Goal: Task Accomplishment & Management: Complete application form

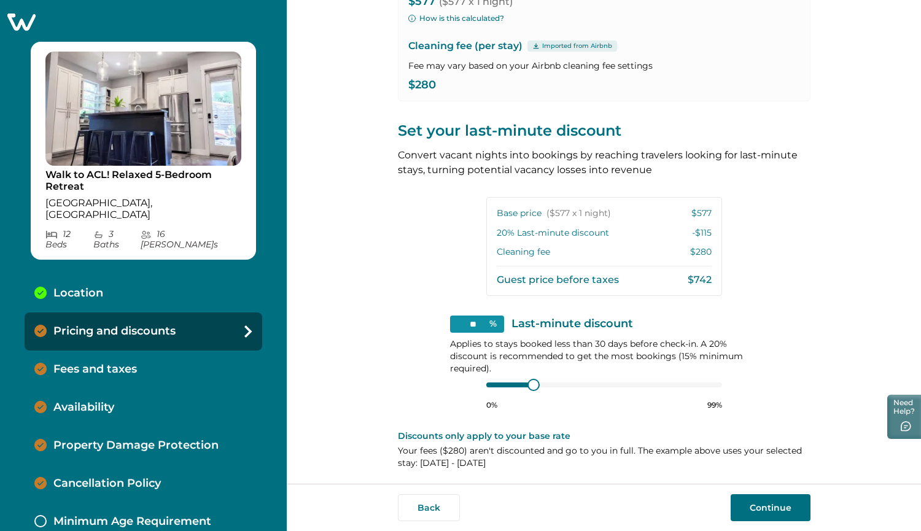
scroll to position [171, 0]
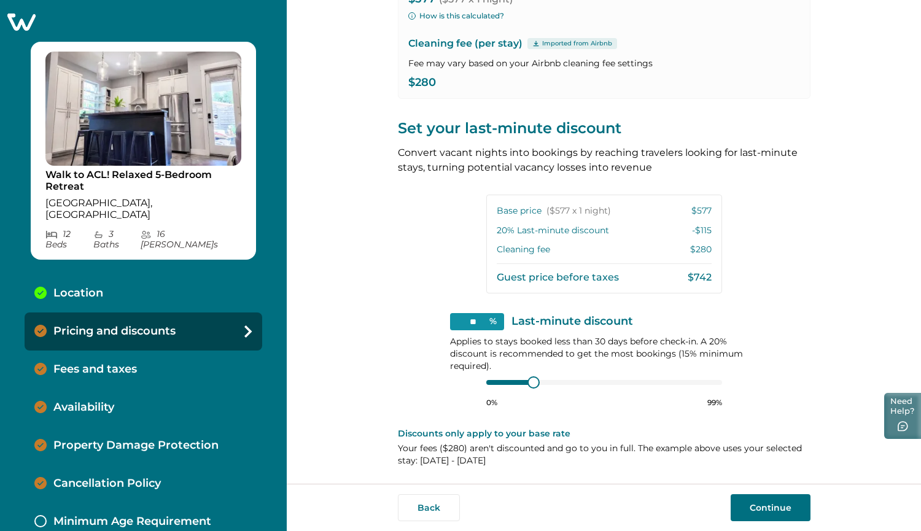
click at [897, 418] on button "Need Help?" at bounding box center [902, 416] width 37 height 46
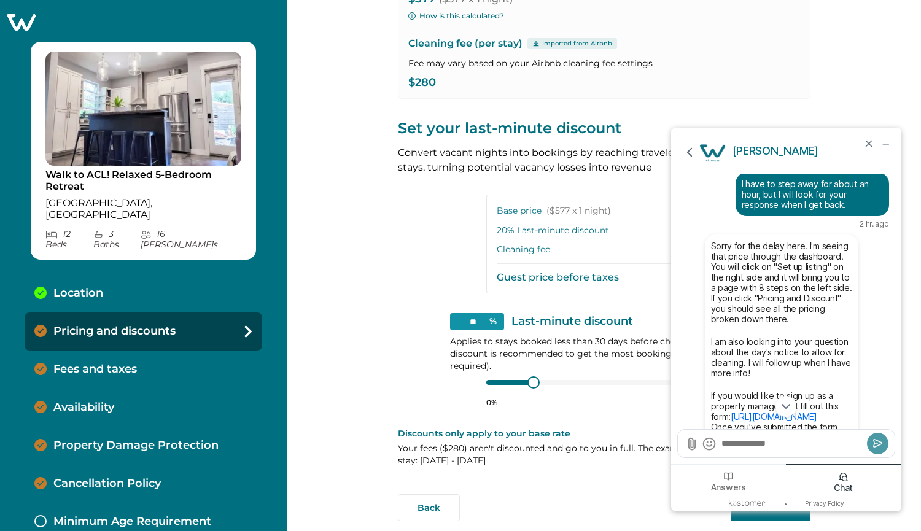
scroll to position [-119, 0]
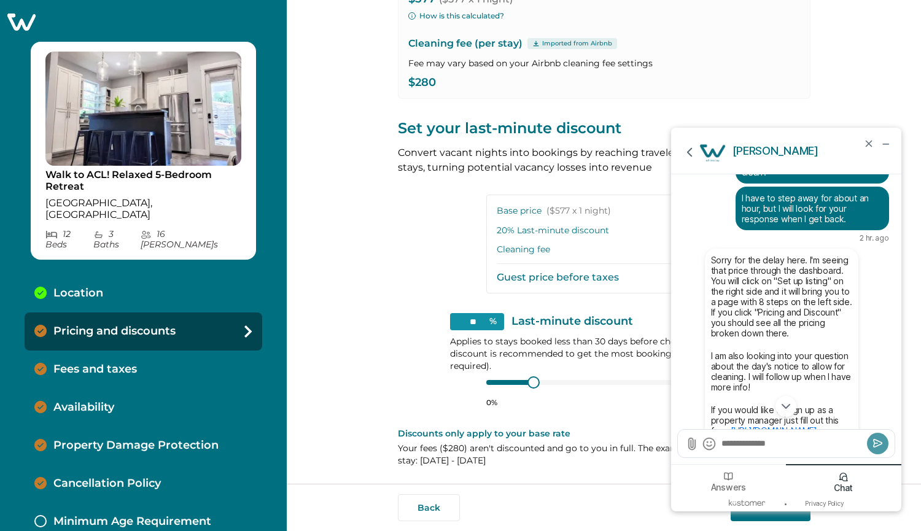
click at [398, 212] on div "View your pricing We imported your pricing from Airbnb and picked the next avai…" at bounding box center [604, 156] width 413 height 655
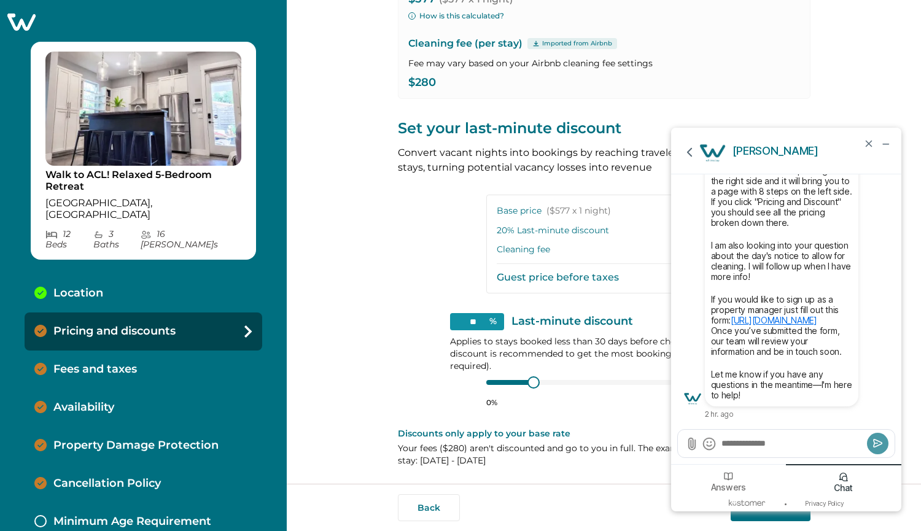
scroll to position [0, 0]
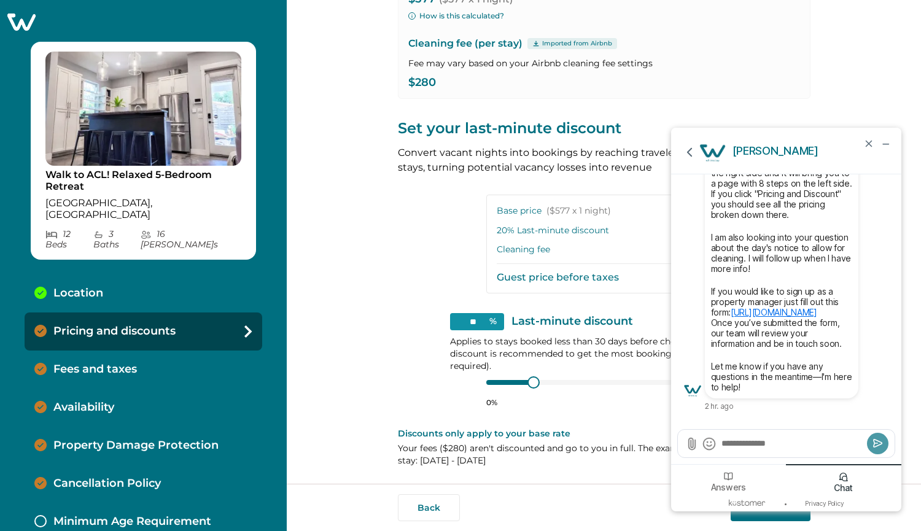
click at [616, 414] on div "View your pricing We imported your pricing from Airbnb and picked the next avai…" at bounding box center [604, 156] width 413 height 655
click at [765, 449] on textarea "Send a message" at bounding box center [792, 443] width 144 height 12
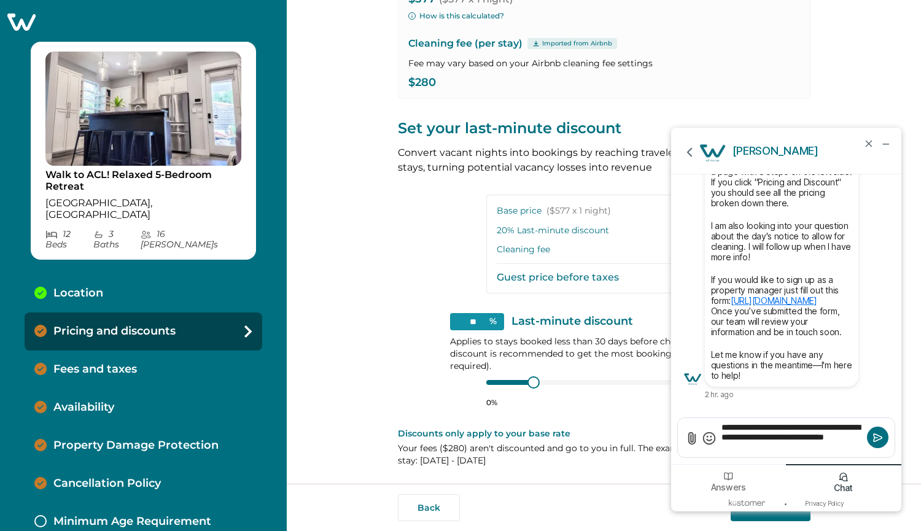
type textarea "**********"
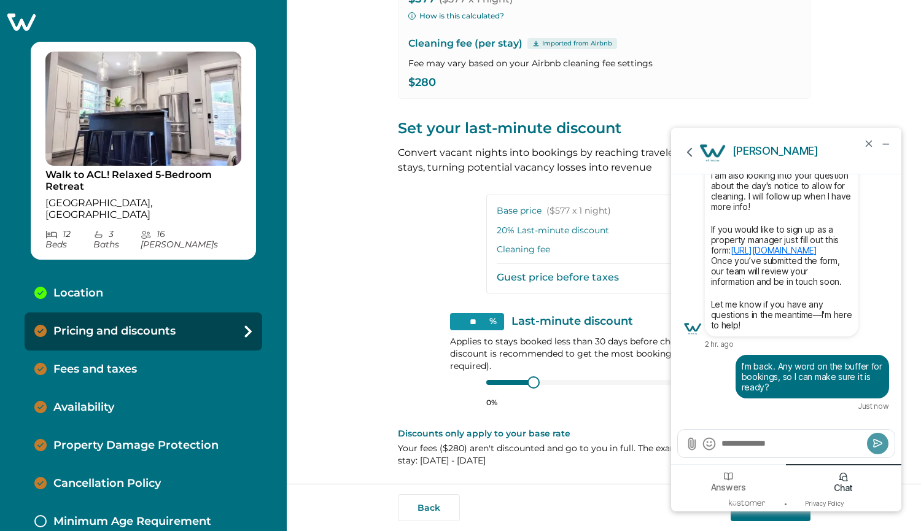
click at [329, 280] on div "View your pricing We imported your pricing from Airbnb and picked the next avai…" at bounding box center [604, 242] width 634 height 484
click at [885, 142] on icon "minimize chat widget" at bounding box center [885, 143] width 11 height 11
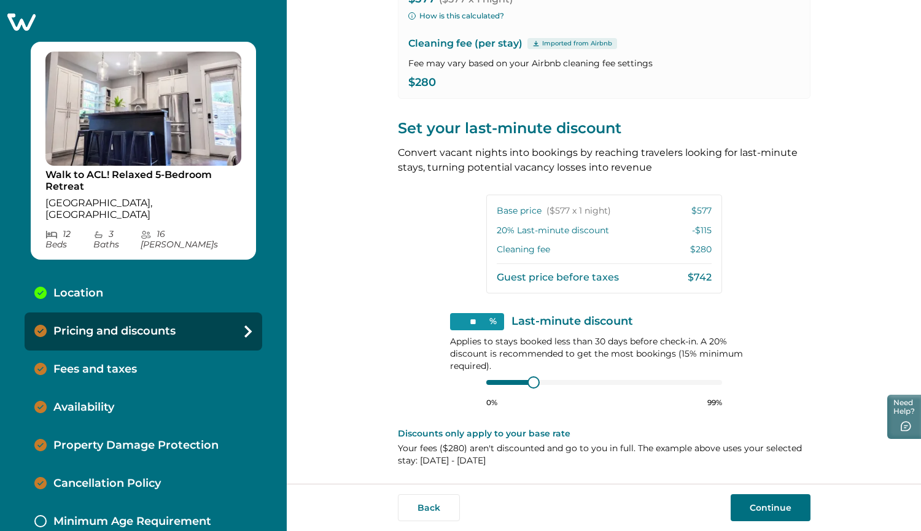
click at [771, 509] on button "Continue" at bounding box center [771, 507] width 80 height 27
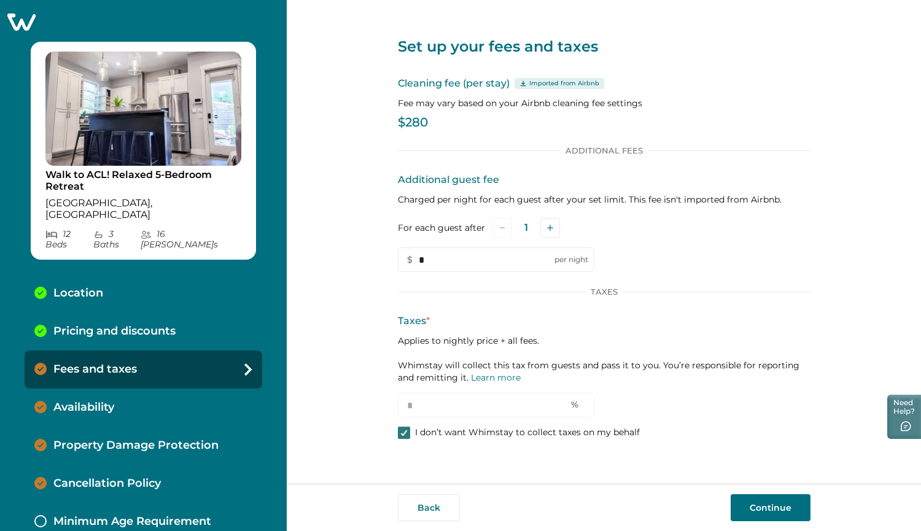
click at [405, 439] on div "Additional Fees Additional guest fee Charged per night for each guest after you…" at bounding box center [604, 294] width 413 height 296
click at [405, 434] on icon at bounding box center [403, 433] width 7 height 6
click at [424, 405] on input "*" at bounding box center [496, 405] width 197 height 25
type input "**"
click at [723, 392] on div "Taxes * Applies to nightly price + all fees. Whimstay will collect this tax fro…" at bounding box center [604, 366] width 413 height 104
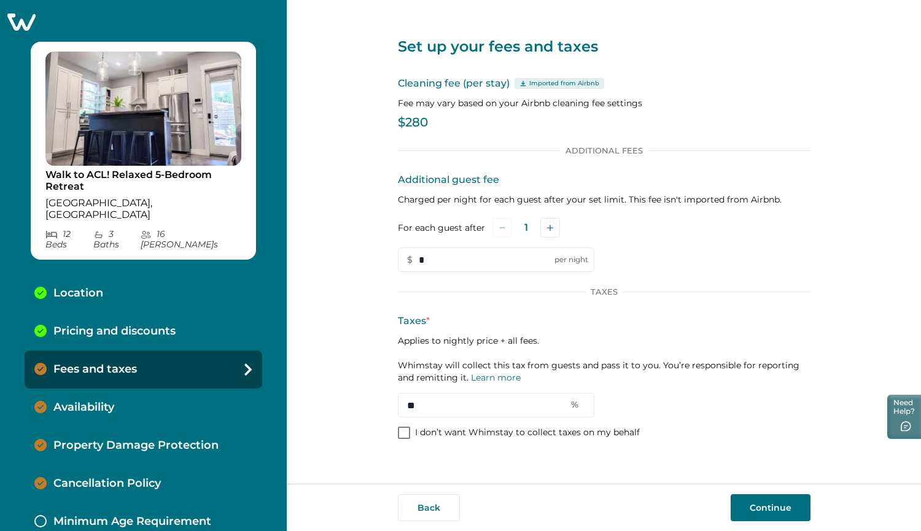
click at [752, 512] on button "Continue" at bounding box center [771, 507] width 80 height 27
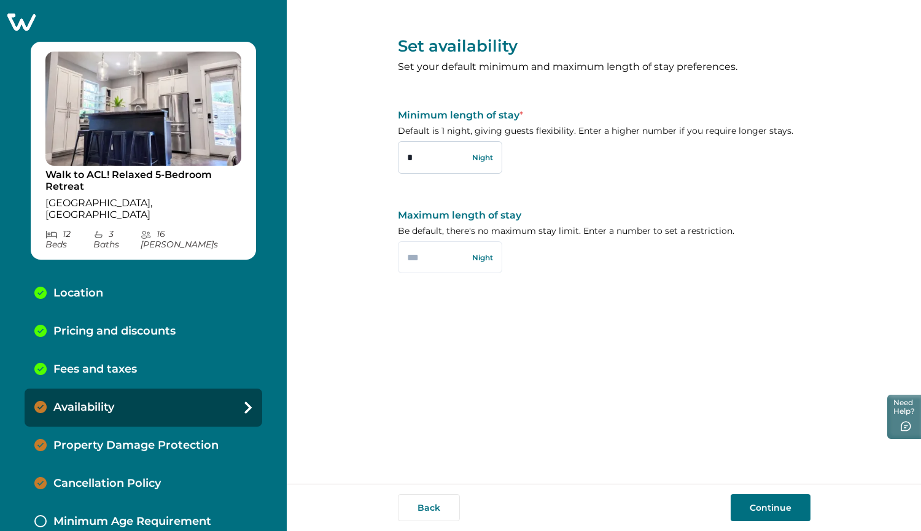
click at [424, 153] on input "*" at bounding box center [450, 157] width 104 height 32
type input "*"
click at [421, 156] on input "*" at bounding box center [450, 157] width 104 height 32
type input "*"
click at [413, 256] on input "text" at bounding box center [450, 257] width 104 height 32
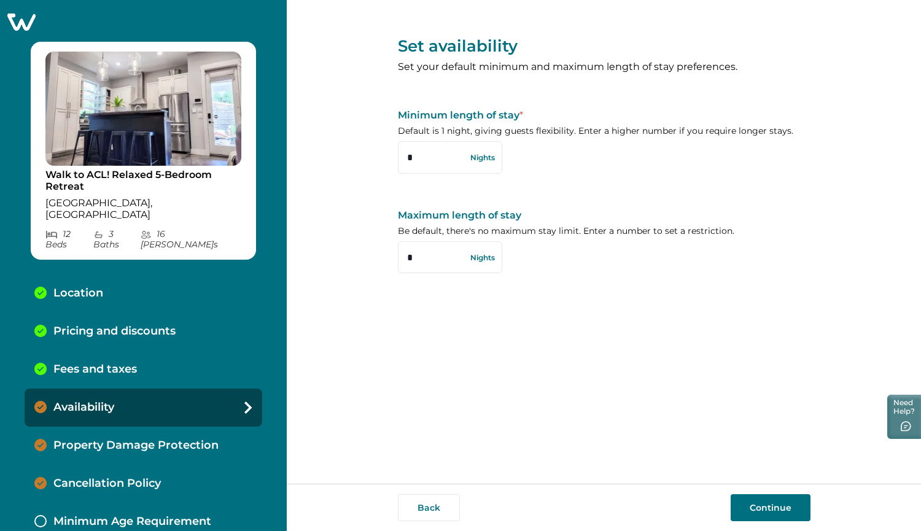
type input "*"
click at [566, 278] on div "Set availability Set your default minimum and maximum length of stay preference…" at bounding box center [604, 151] width 413 height 303
click at [751, 505] on button "Continue" at bounding box center [771, 507] width 80 height 27
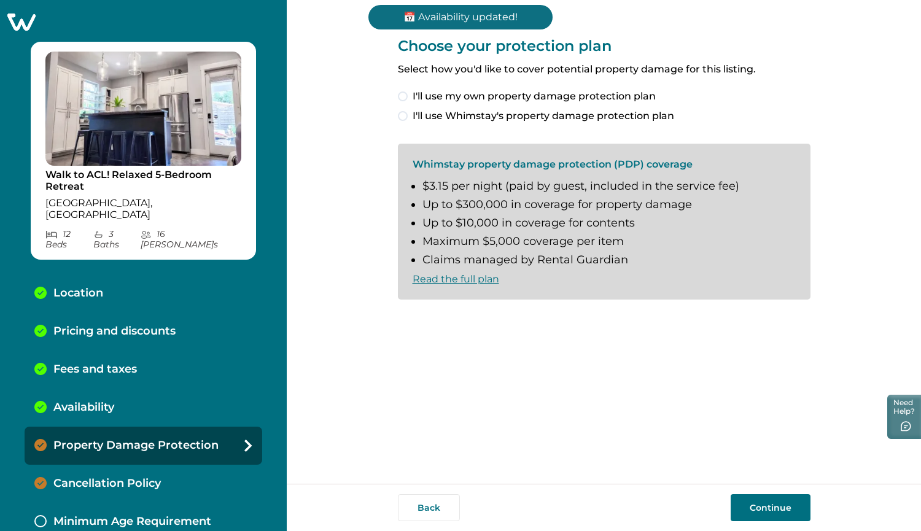
click at [614, 377] on div "Choose your protection plan Select how you'd like to cover potential property d…" at bounding box center [604, 242] width 413 height 484
click at [403, 113] on span at bounding box center [403, 116] width 10 height 10
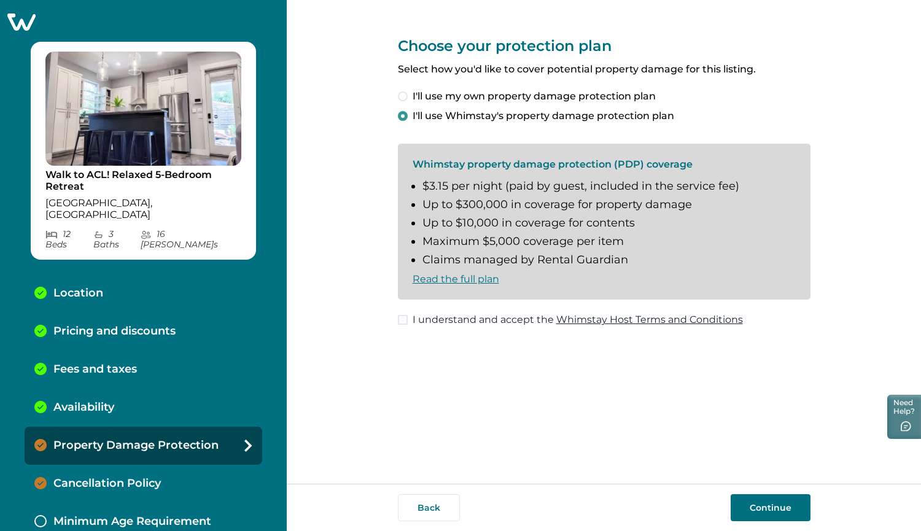
click at [401, 319] on span at bounding box center [403, 320] width 10 height 10
click at [762, 506] on button "Continue" at bounding box center [771, 507] width 80 height 27
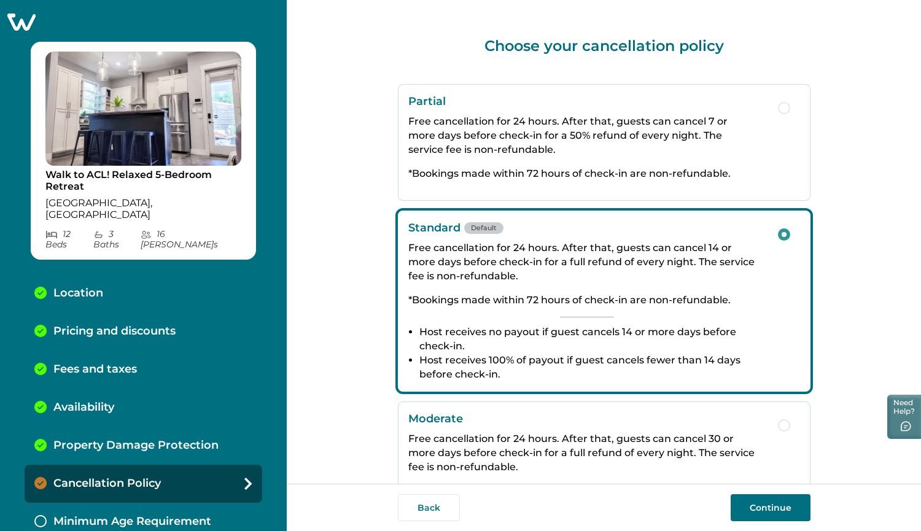
click at [542, 175] on p "*Bookings made within 72 hours of check-in are non-refundable." at bounding box center [586, 173] width 357 height 14
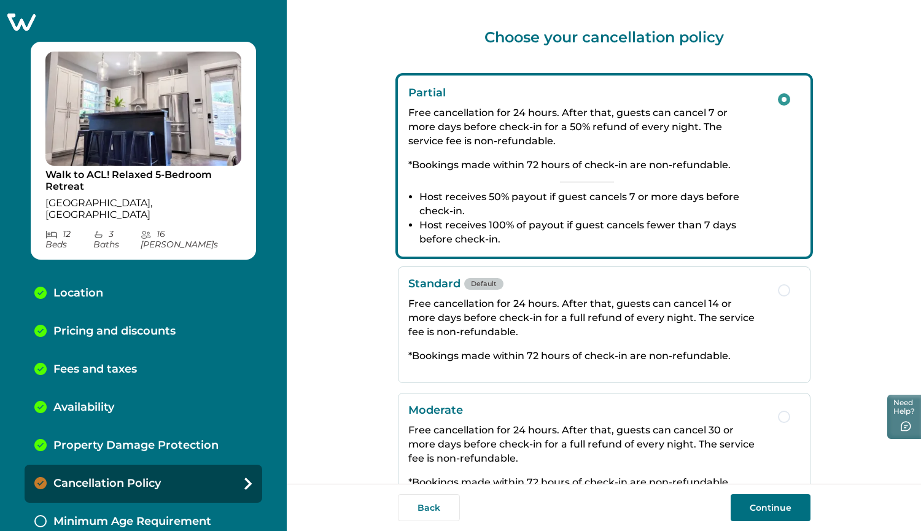
scroll to position [61, 0]
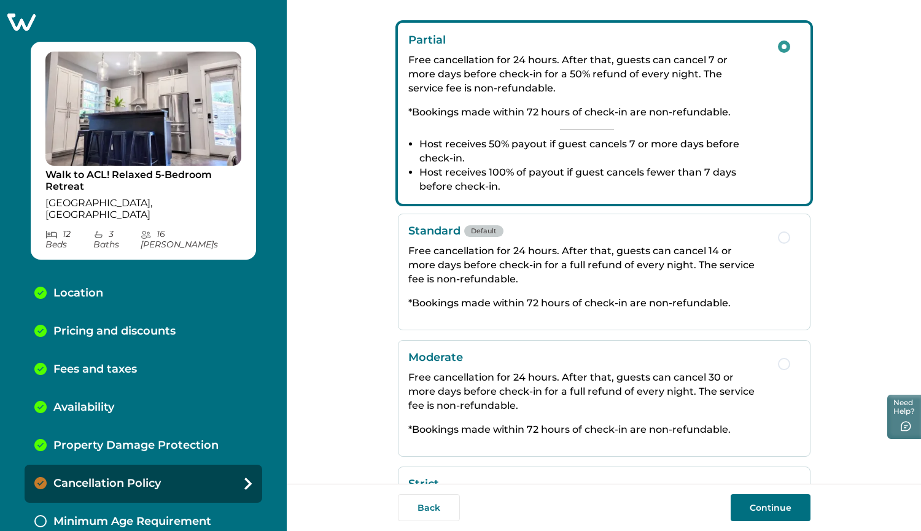
click at [548, 278] on p "Free cancellation for 24 hours. After that, guests can cancel 14 or more days b…" at bounding box center [586, 265] width 357 height 42
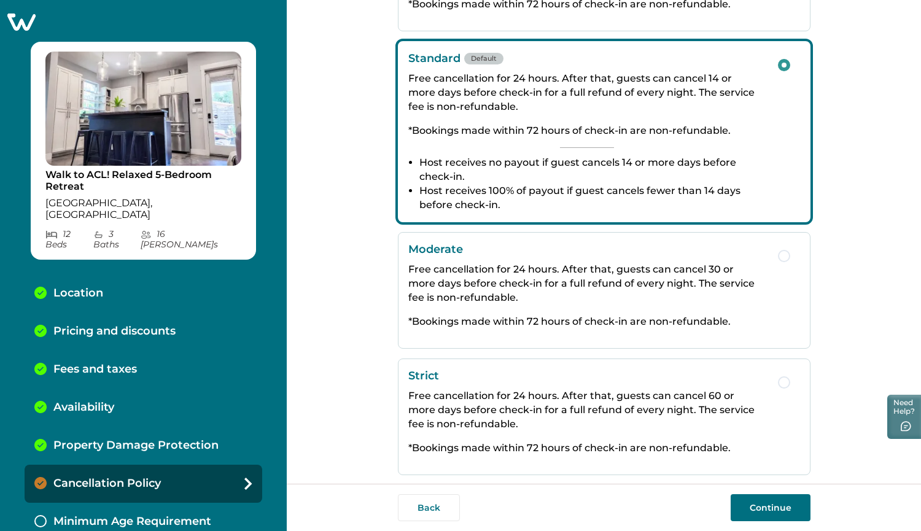
scroll to position [173, 0]
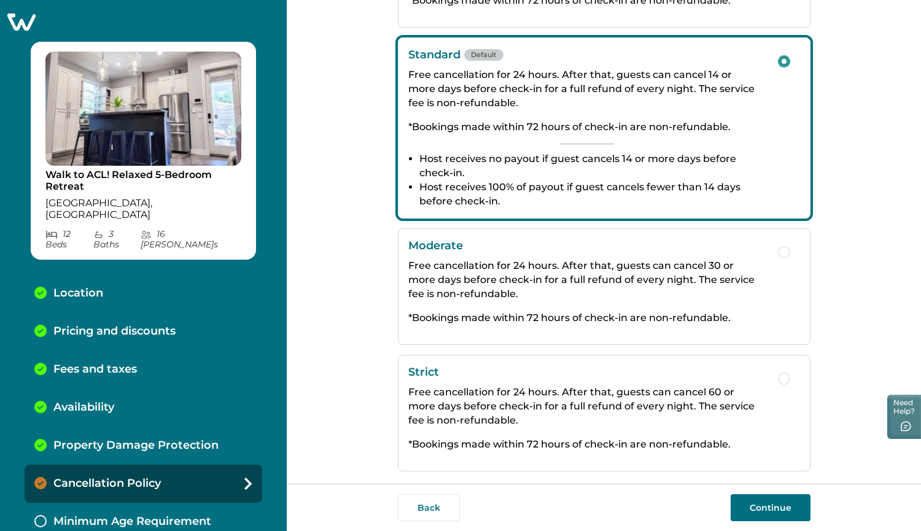
click at [508, 303] on div "Moderate Free cancellation for 24 hours. After that, guests can cancel 30 or mo…" at bounding box center [586, 287] width 357 height 96
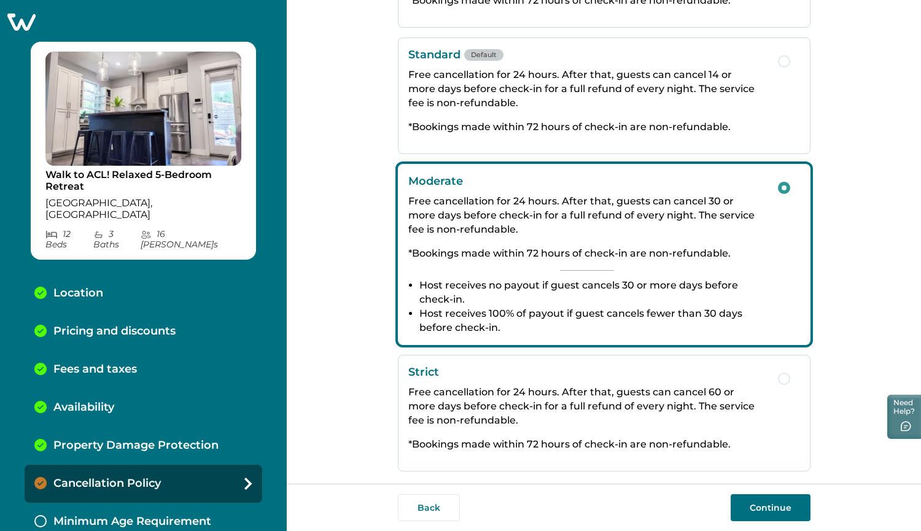
scroll to position [0, 0]
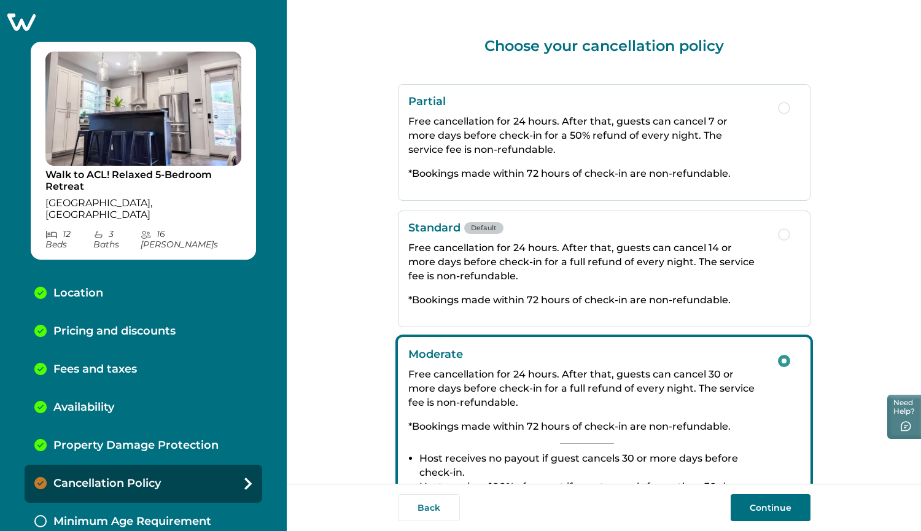
click at [578, 234] on p "Standard Default" at bounding box center [586, 228] width 357 height 14
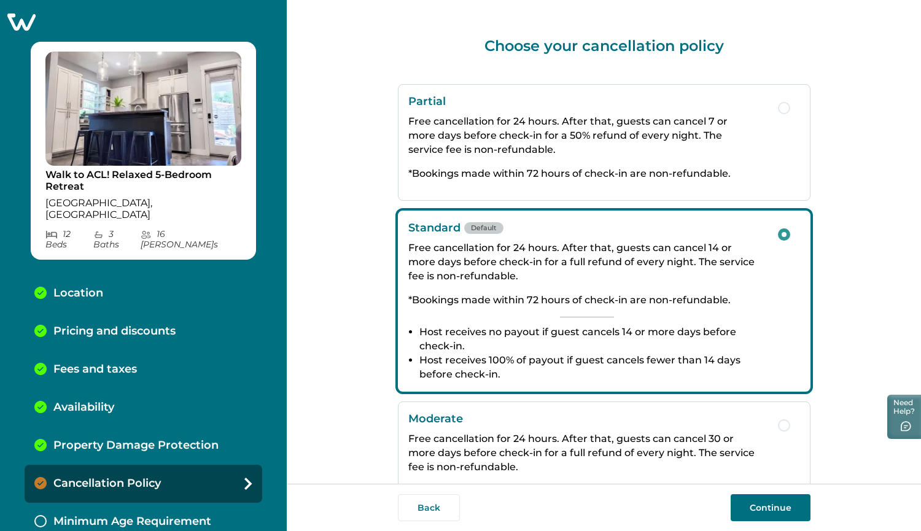
click at [594, 160] on div "Partial Free cancellation for 24 hours. After that, guests can cancel 7 or more…" at bounding box center [586, 143] width 357 height 96
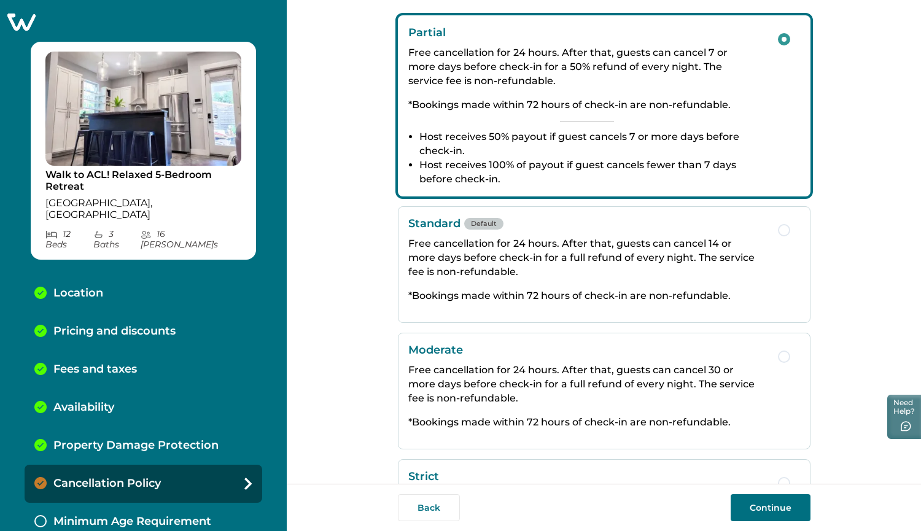
scroll to position [68, 0]
click at [573, 249] on p "Free cancellation for 24 hours. After that, guests can cancel 14 or more days b…" at bounding box center [586, 259] width 357 height 42
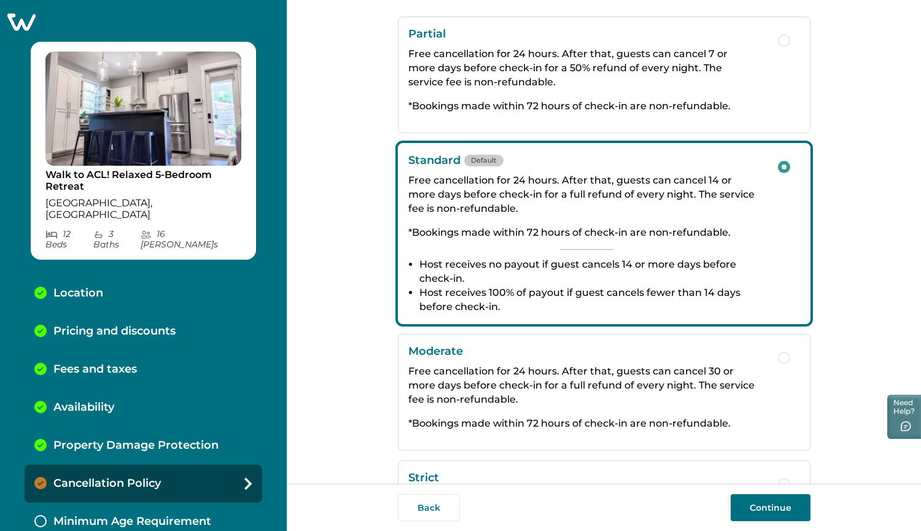
click at [664, 104] on p "*Bookings made within 72 hours of check-in are non-refundable." at bounding box center [586, 106] width 357 height 14
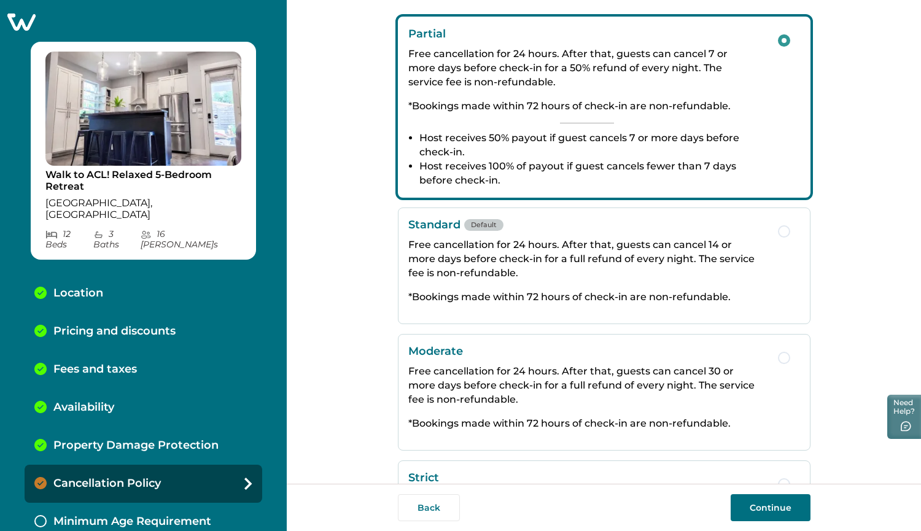
click at [784, 510] on button "Continue" at bounding box center [771, 507] width 80 height 27
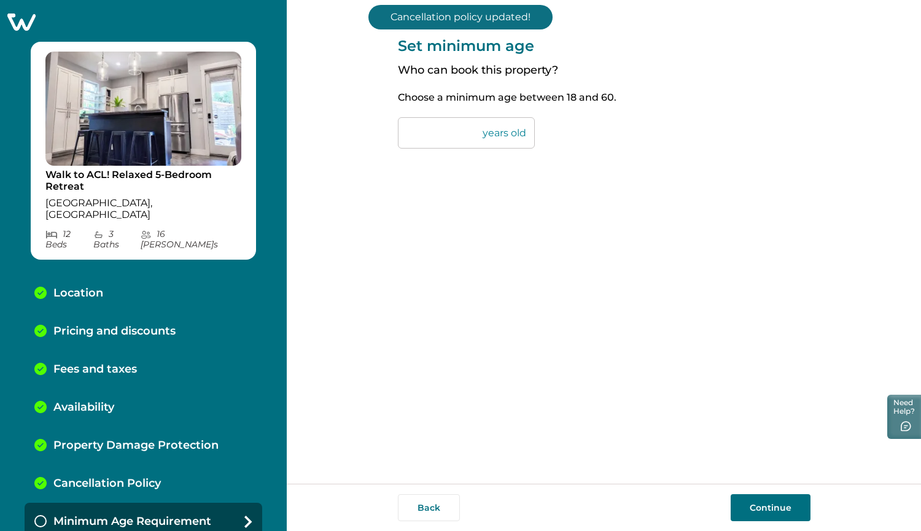
click at [443, 139] on input "**" at bounding box center [466, 132] width 137 height 31
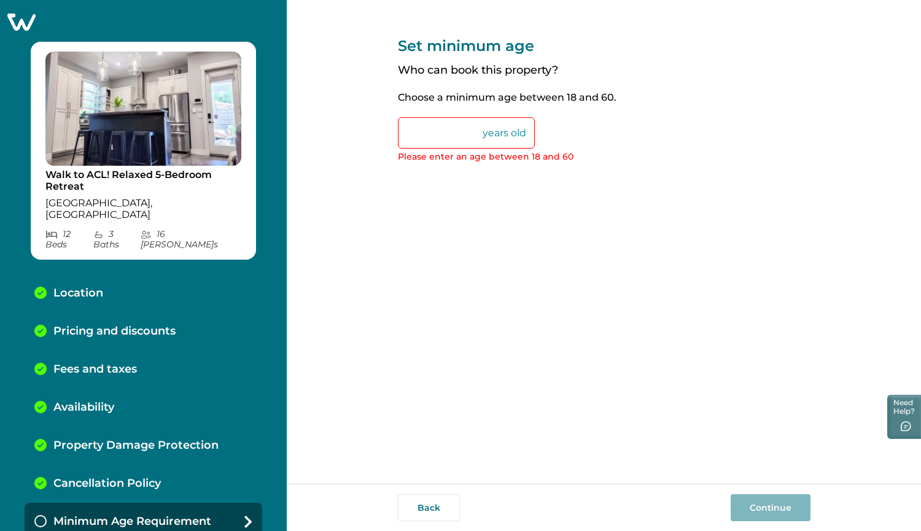
type input "*"
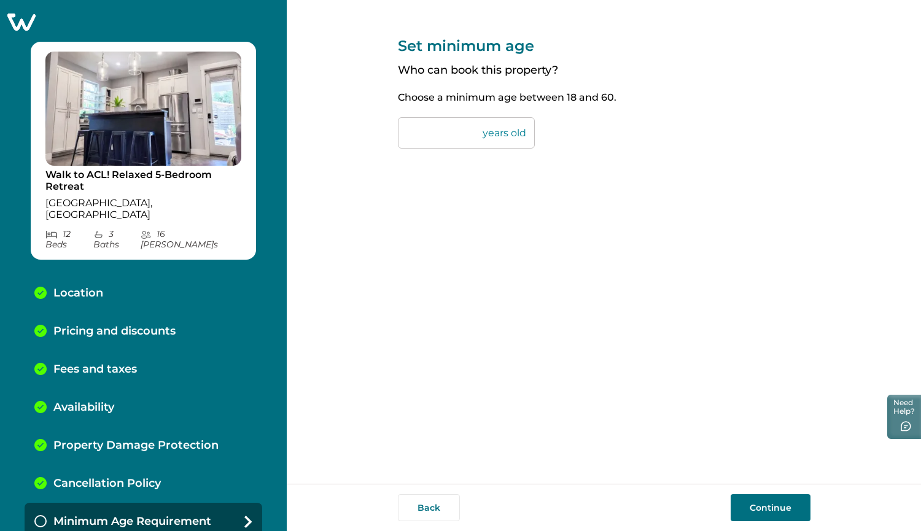
type input "**"
click at [769, 510] on button "Continue" at bounding box center [771, 507] width 80 height 27
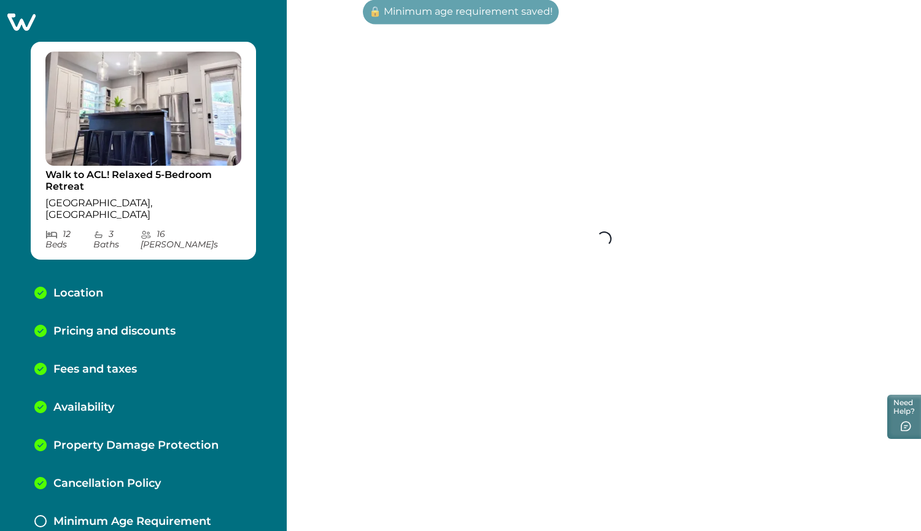
scroll to position [25, 0]
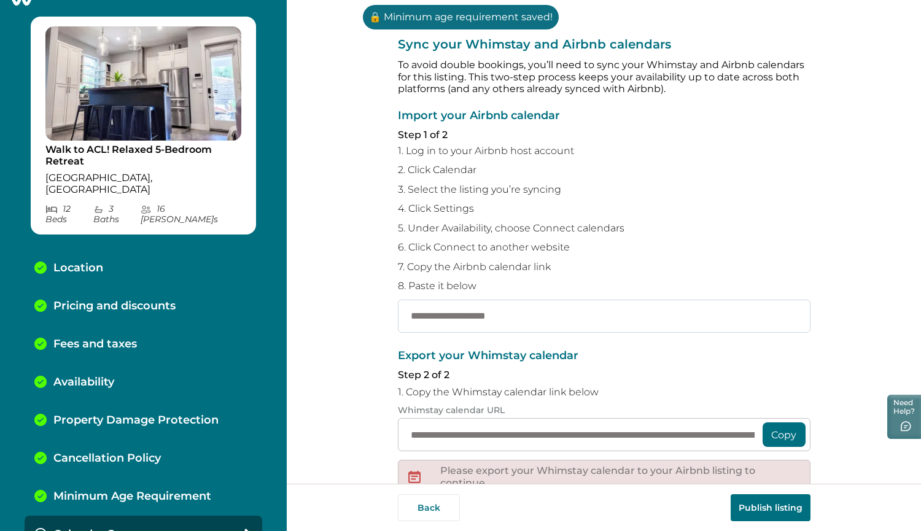
click at [462, 318] on input "text" at bounding box center [604, 316] width 413 height 33
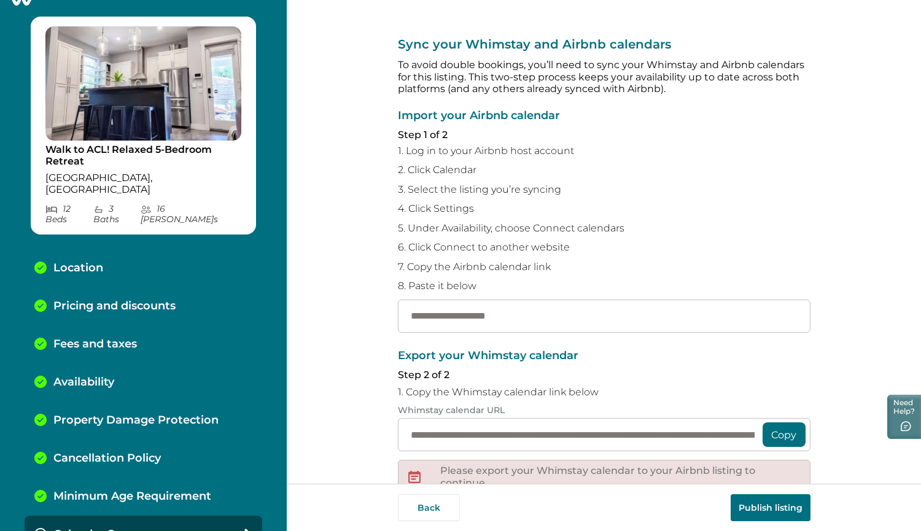
scroll to position [131, 0]
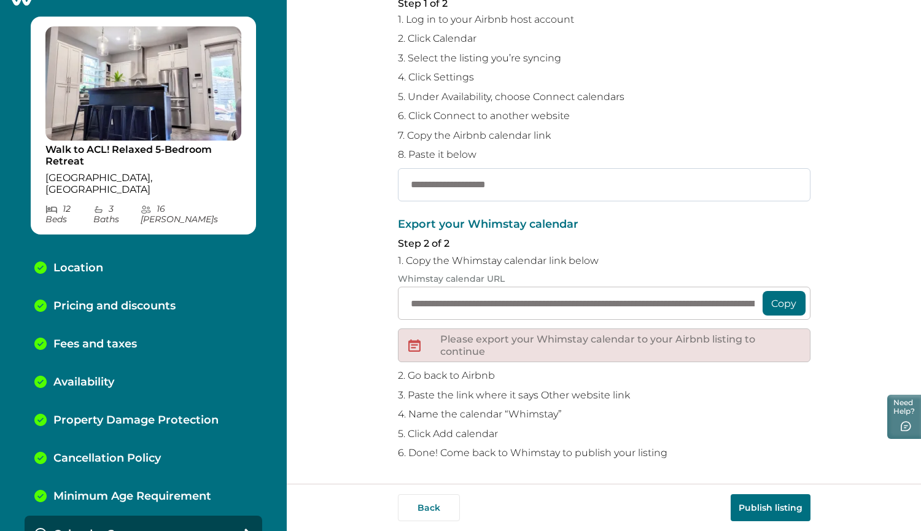
paste input "**********"
type input "**********"
click at [312, 218] on div "**********" at bounding box center [604, 242] width 634 height 484
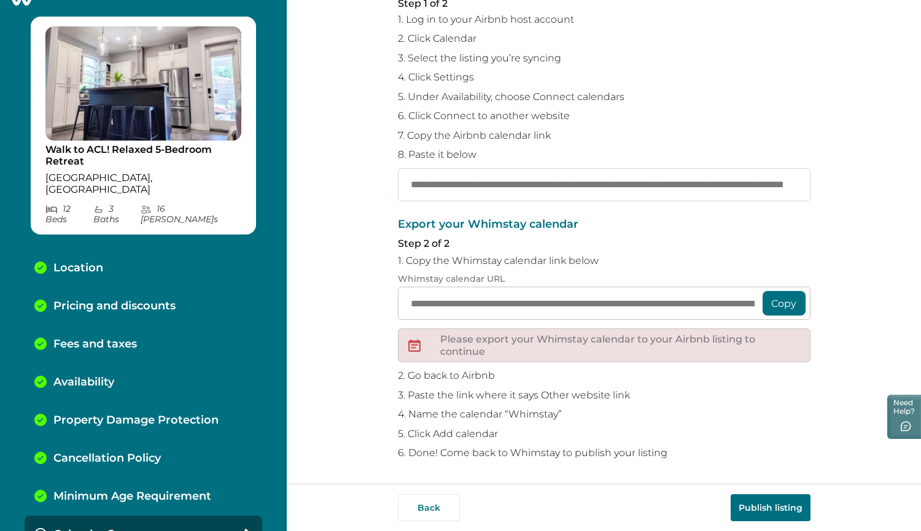
click at [510, 181] on input "**********" at bounding box center [604, 184] width 413 height 33
click at [772, 513] on button "Publish listing" at bounding box center [771, 507] width 80 height 27
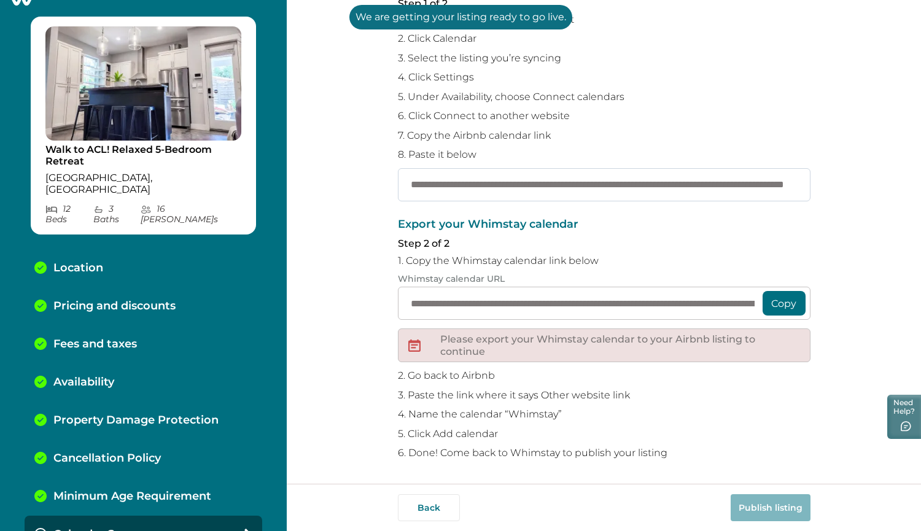
click at [515, 190] on input "**********" at bounding box center [604, 184] width 413 height 33
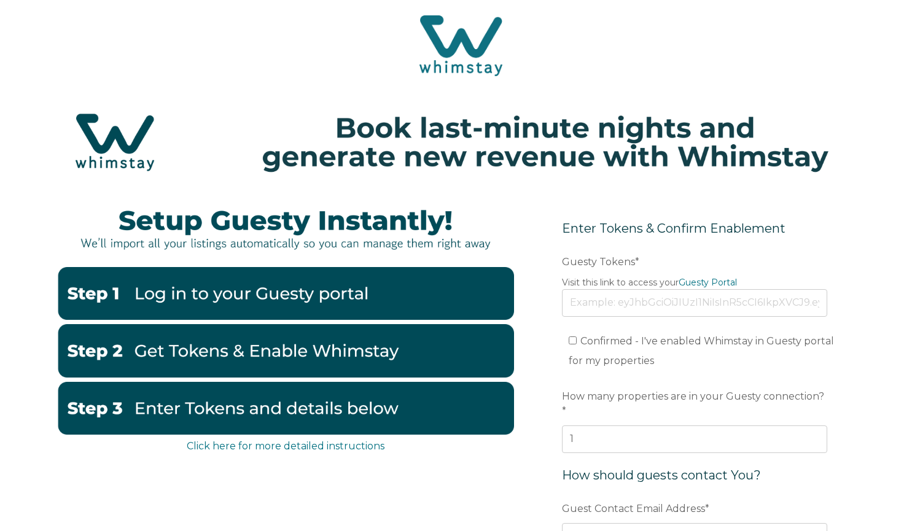
scroll to position [4, 0]
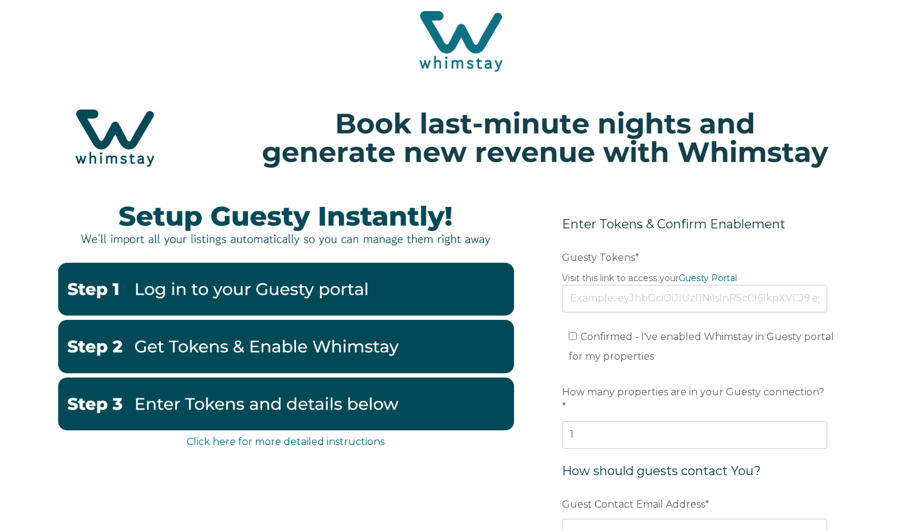
click at [615, 298] on input "Guesty Tokens *" at bounding box center [694, 298] width 265 height 27
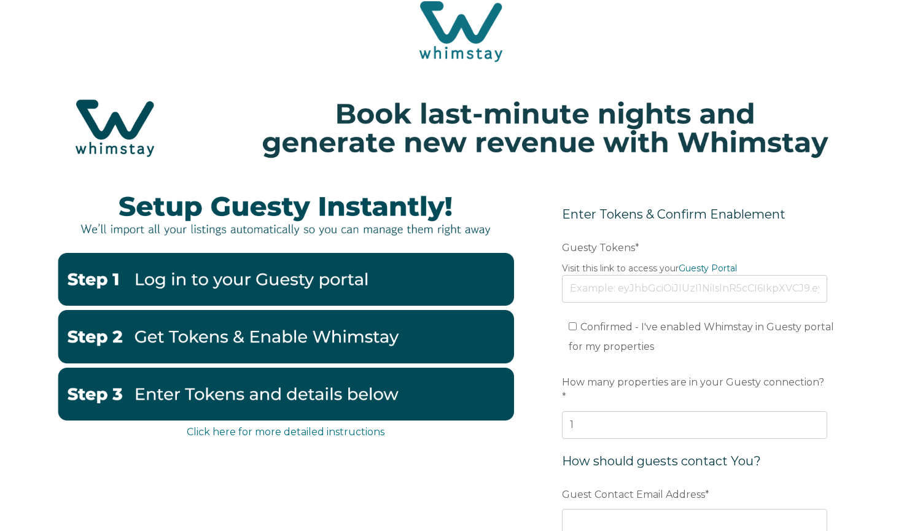
scroll to position [0, 0]
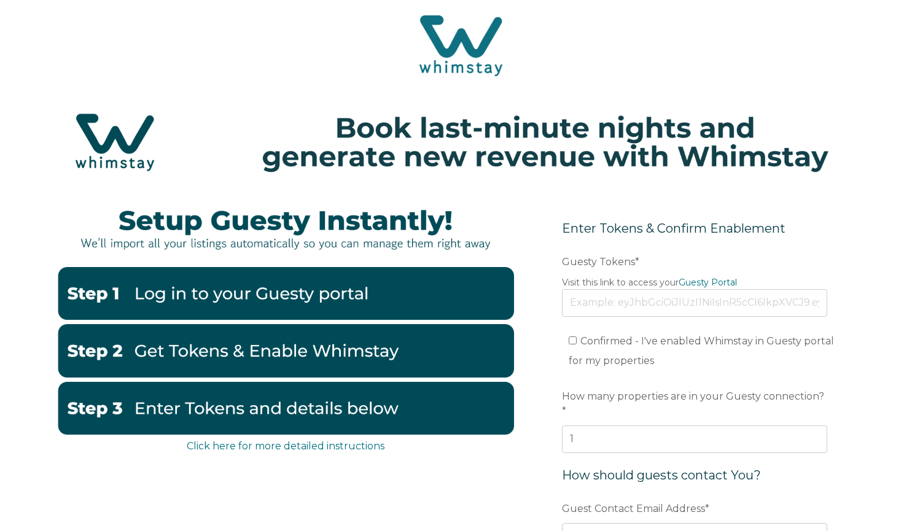
click at [616, 306] on input "Guesty Tokens *" at bounding box center [694, 302] width 265 height 27
click at [636, 305] on input "Guesty Tokens *" at bounding box center [694, 302] width 265 height 27
click at [640, 301] on input "Guesty Tokens *" at bounding box center [694, 302] width 265 height 27
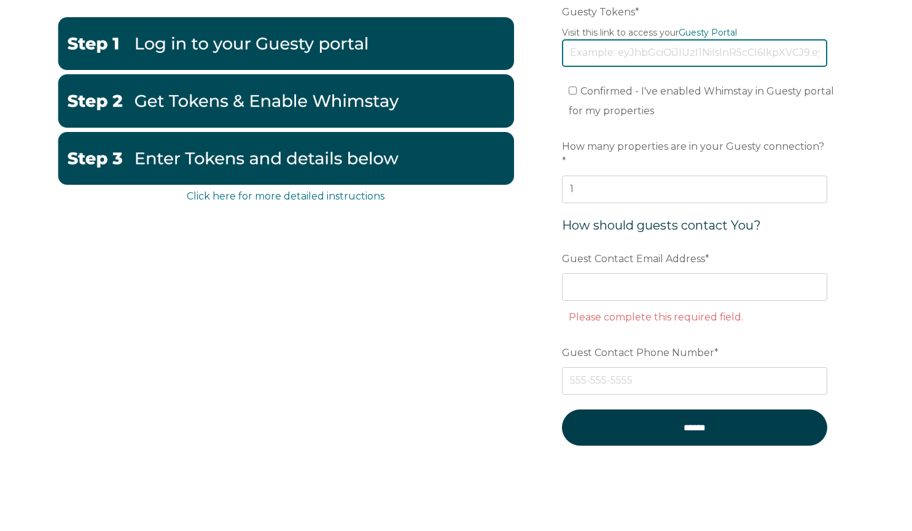
scroll to position [260, 0]
